Goal: Task Accomplishment & Management: Complete application form

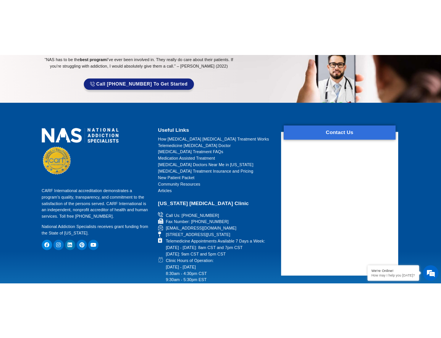
scroll to position [3288, 0]
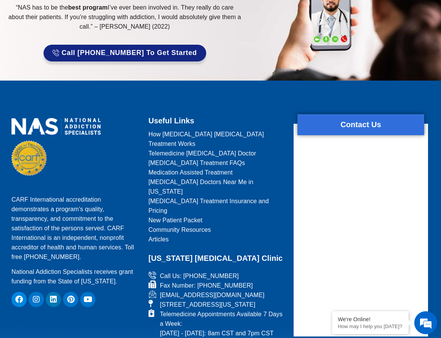
click at [274, 196] on link "[MEDICAL_DATA] Treatment Insurance and Pricing" at bounding box center [215, 205] width 135 height 19
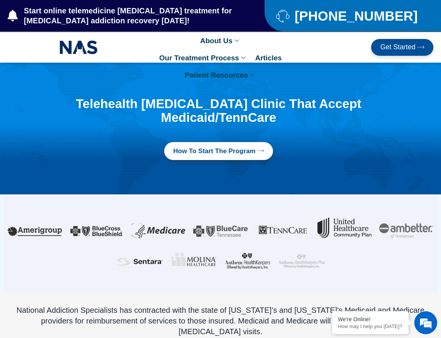
click at [71, 15] on span "Start online telemedicine [MEDICAL_DATA] treatment for [MEDICAL_DATA] addiction…" at bounding box center [128, 16] width 212 height 20
click at [399, 53] on link "Get Started" at bounding box center [402, 47] width 62 height 17
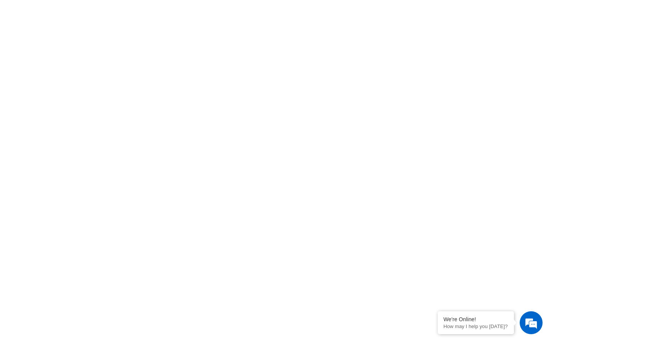
scroll to position [272, 0]
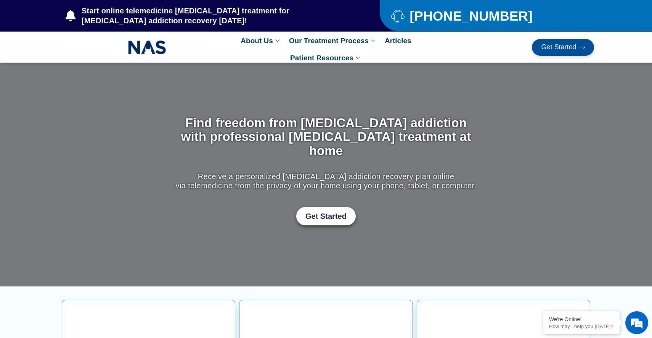
click at [564, 48] on span "Get Started" at bounding box center [558, 47] width 35 height 8
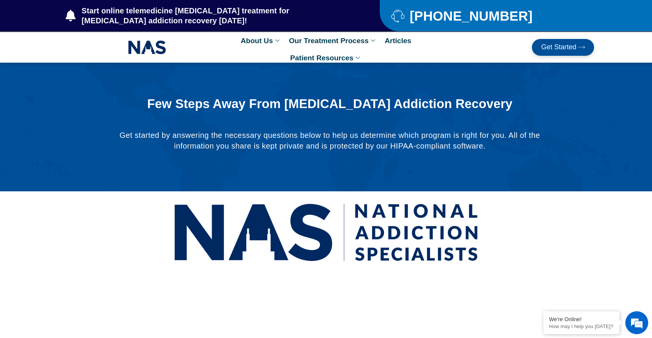
click at [105, 118] on div "Few Steps Away From [MEDICAL_DATA] Addiction Recovery Get started by answering …" at bounding box center [329, 126] width 483 height 75
